Goal: Entertainment & Leisure: Consume media (video, audio)

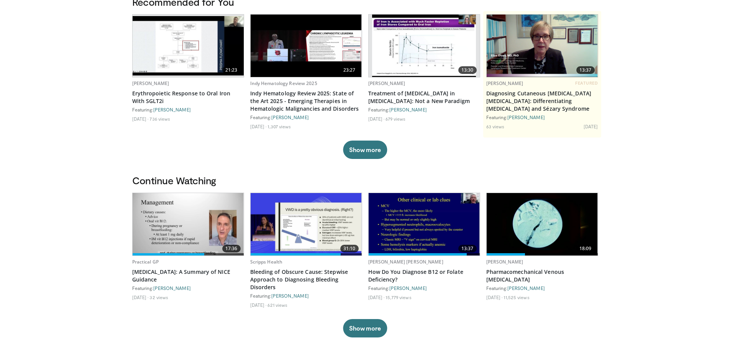
scroll to position [77, 0]
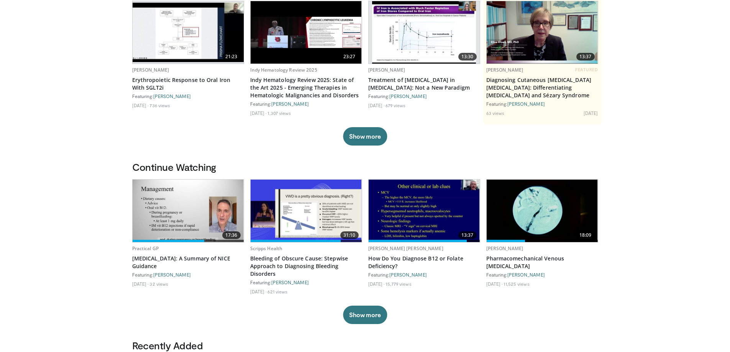
click at [328, 218] on img at bounding box center [306, 211] width 111 height 62
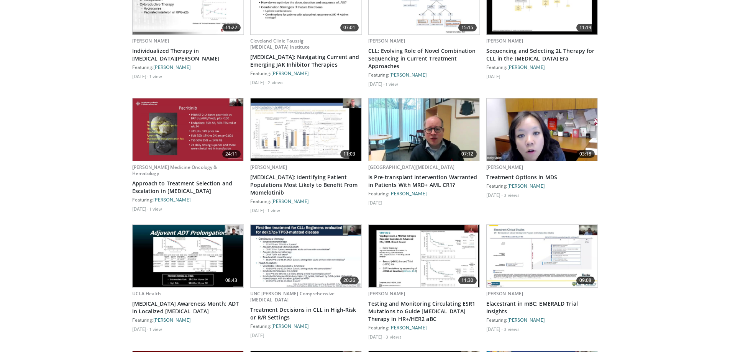
scroll to position [996, 0]
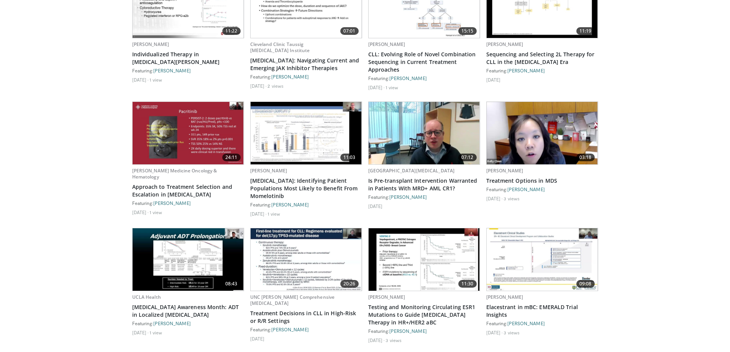
click at [545, 119] on img at bounding box center [542, 133] width 111 height 62
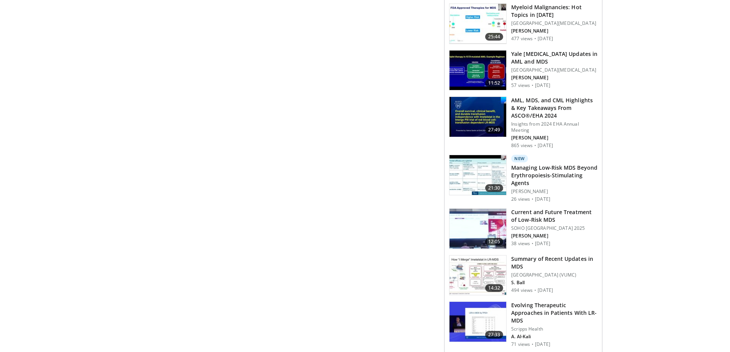
scroll to position [728, 0]
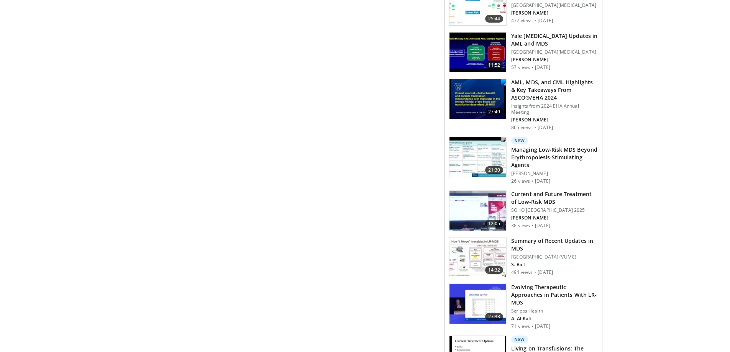
click at [471, 238] on img at bounding box center [477, 258] width 57 height 40
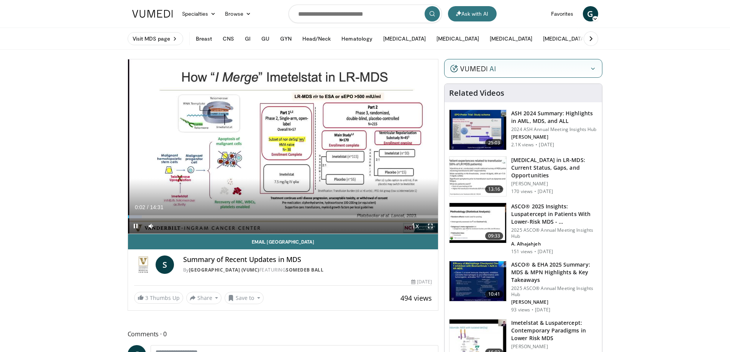
click at [433, 226] on span "Video Player" at bounding box center [430, 225] width 15 height 15
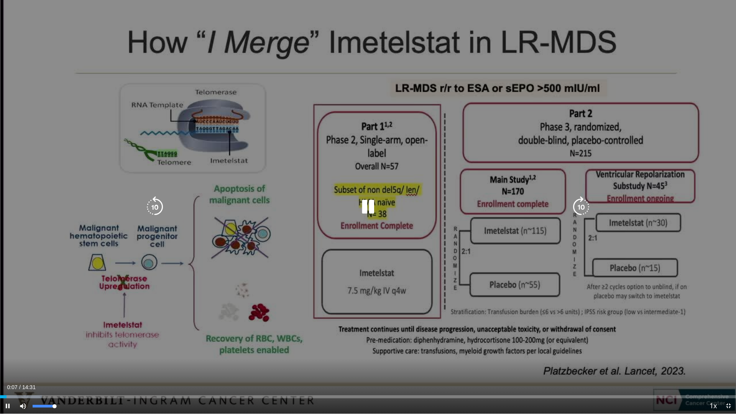
drag, startPoint x: 50, startPoint y: 406, endPoint x: 66, endPoint y: 408, distance: 15.8
click at [66, 352] on div "Mute 100%" at bounding box center [42, 405] width 54 height 15
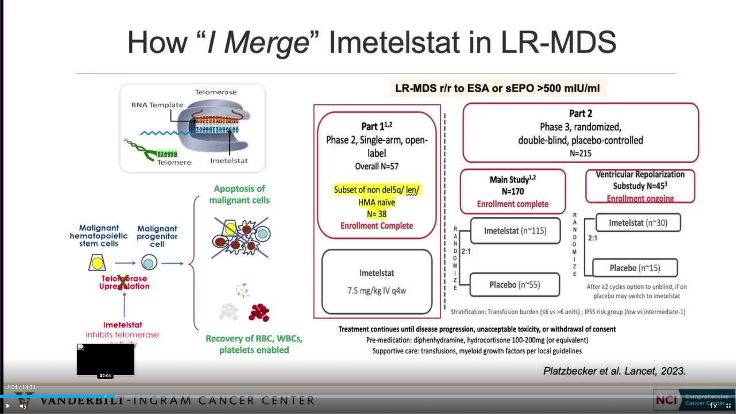
click at [105, 352] on div "Progress Bar" at bounding box center [105, 396] width 1 height 3
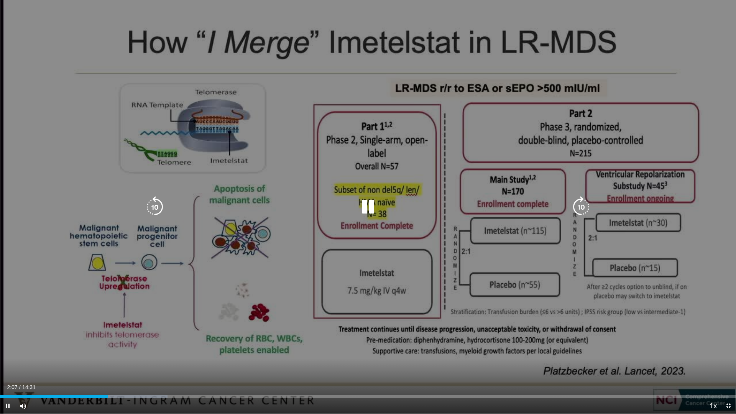
click at [265, 352] on div "10 seconds Tap to unmute" at bounding box center [368, 206] width 736 height 413
click at [260, 352] on div "10 seconds Tap to unmute" at bounding box center [368, 206] width 736 height 413
click at [336, 352] on div "10 seconds Tap to unmute" at bounding box center [368, 206] width 736 height 413
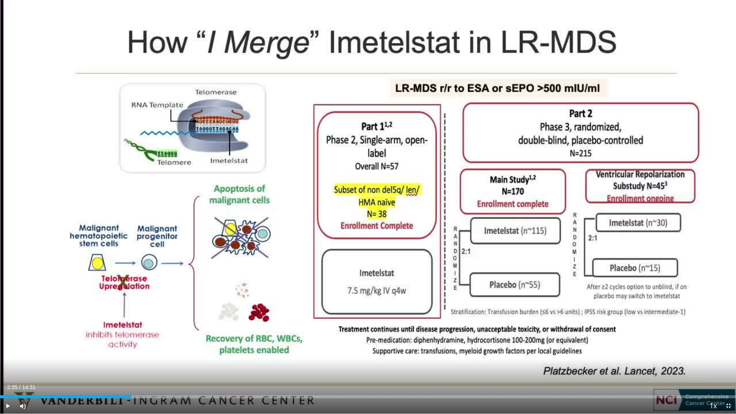
click at [295, 352] on div "Current Time 2:35 / Duration 14:31 Play Skip Backward Skip Forward Mute 100% Lo…" at bounding box center [368, 405] width 736 height 15
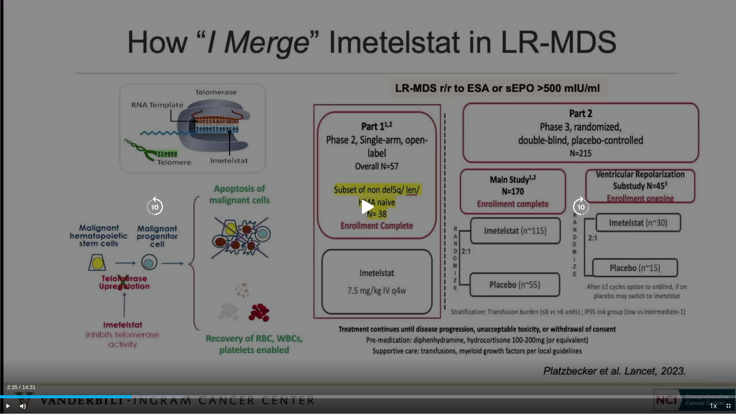
drag, startPoint x: 411, startPoint y: 346, endPoint x: 178, endPoint y: 355, distance: 233.2
click at [406, 346] on div "10 seconds Tap to unmute" at bounding box center [368, 206] width 736 height 413
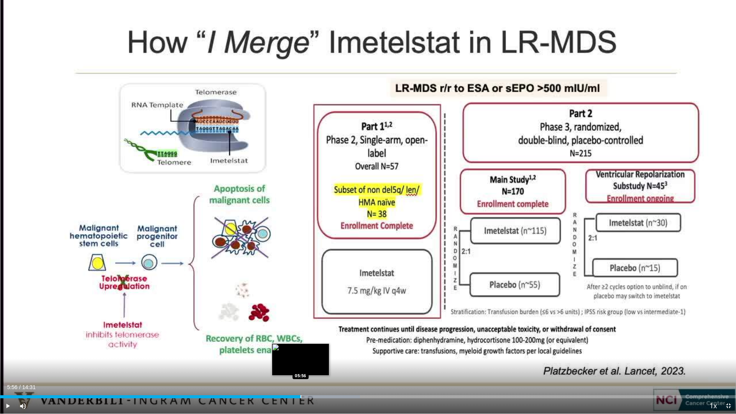
click at [300, 352] on div "Progress Bar" at bounding box center [300, 396] width 1 height 3
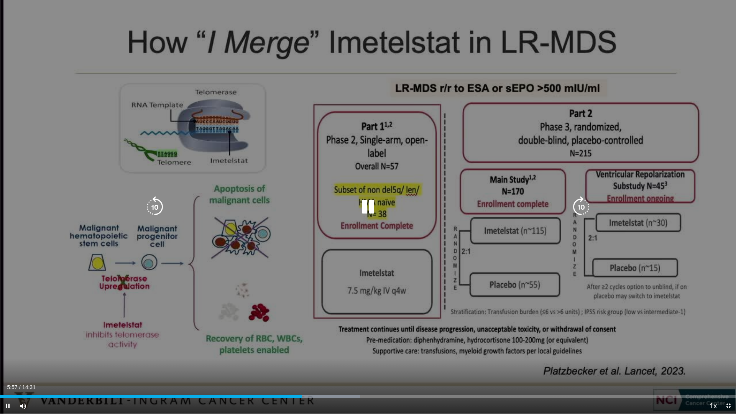
click at [456, 352] on div "10 seconds Tap to unmute" at bounding box center [368, 206] width 736 height 413
click at [352, 352] on div "10 seconds Tap to unmute" at bounding box center [368, 206] width 736 height 413
click at [69, 217] on div "10 seconds Tap to unmute" at bounding box center [368, 206] width 736 height 413
drag, startPoint x: 153, startPoint y: 229, endPoint x: 147, endPoint y: 234, distance: 7.6
click at [151, 232] on div "10 seconds Tap to unmute" at bounding box center [368, 206] width 736 height 413
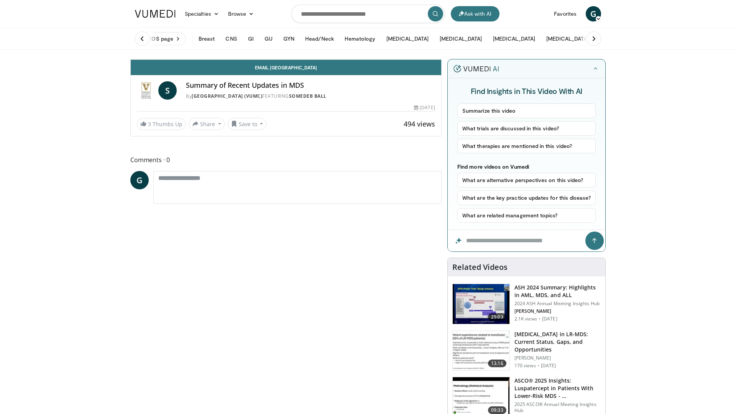
click at [648, 44] on div "Progress Bar" at bounding box center [648, 42] width 1 height 3
click at [441, 44] on div "Loaded : 78.50% 10:14 10:03" at bounding box center [286, 40] width 310 height 7
click at [441, 59] on div "10 seconds Tap to unmute" at bounding box center [286, 59] width 310 height 0
